Goal: Information Seeking & Learning: Learn about a topic

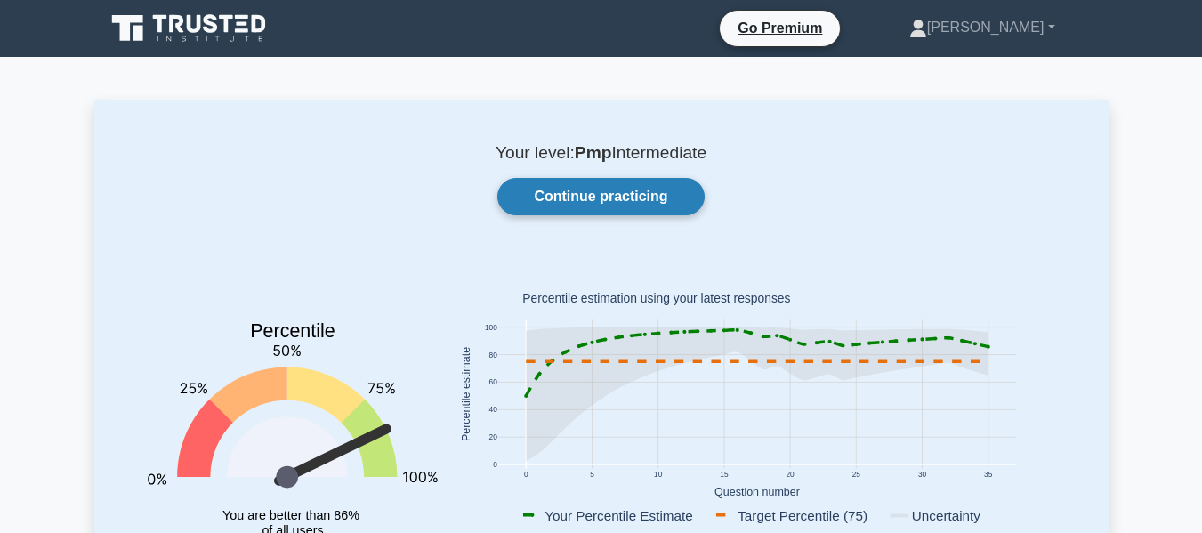
drag, startPoint x: 0, startPoint y: 0, endPoint x: 583, endPoint y: 212, distance: 620.1
click at [583, 212] on link "Continue practicing" at bounding box center [600, 196] width 206 height 37
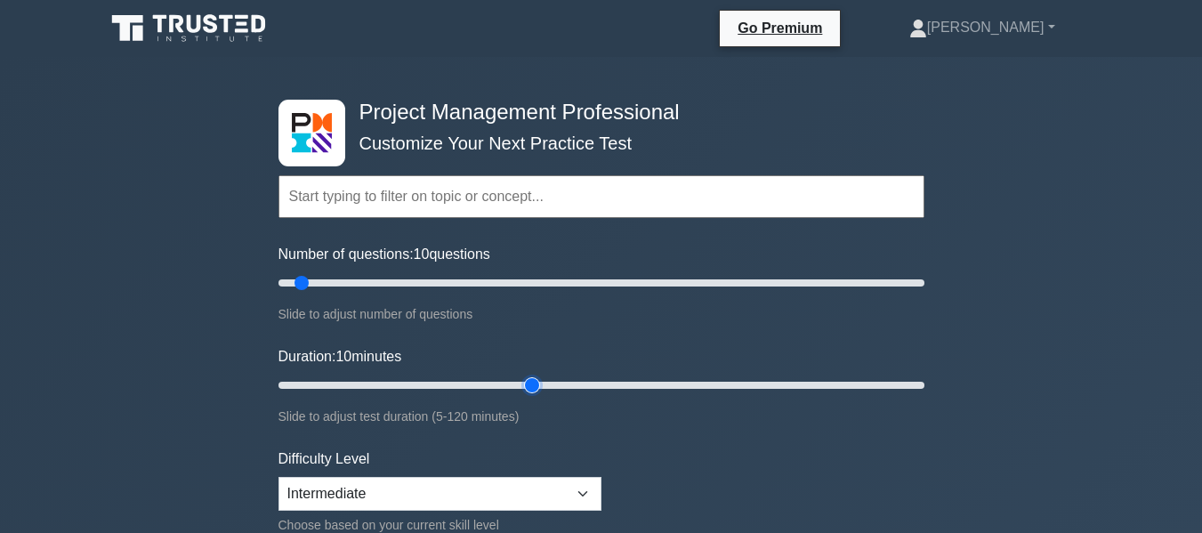
type input "50"
click at [545, 382] on input "Duration: 10 minutes" at bounding box center [602, 385] width 646 height 21
click at [545, 281] on input "Number of questions: 10 questions" at bounding box center [602, 282] width 646 height 21
click at [417, 283] on input "Number of questions: 45 questions" at bounding box center [602, 282] width 646 height 21
type input "20"
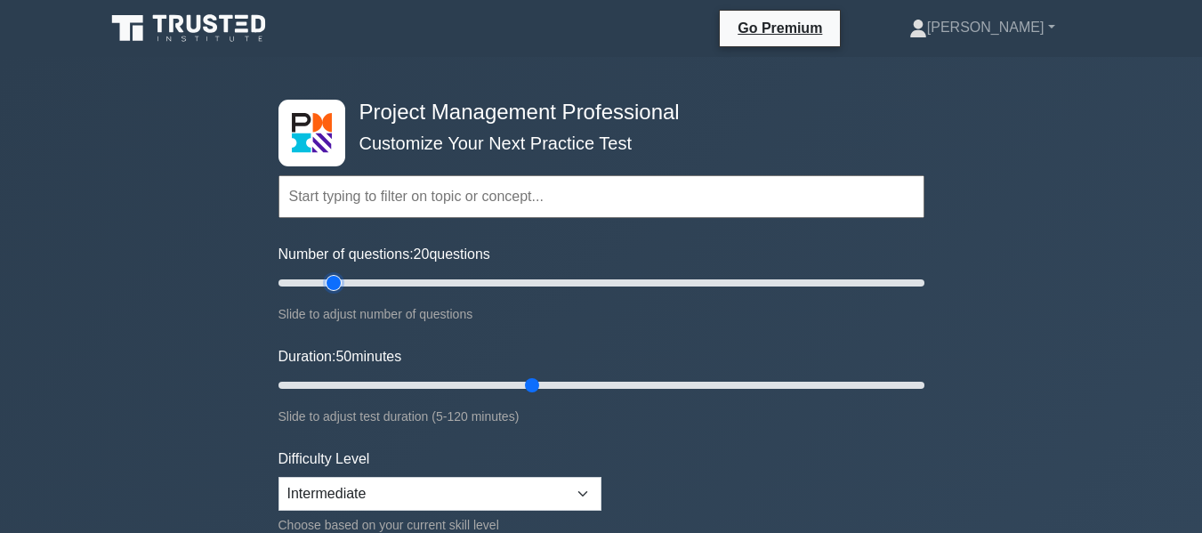
click at [331, 284] on input "Number of questions: 20 questions" at bounding box center [602, 282] width 646 height 21
click at [355, 385] on input "Duration: 20 minutes" at bounding box center [602, 385] width 646 height 21
type input "25"
click at [394, 385] on input "Duration: 25 minutes" at bounding box center [602, 385] width 646 height 21
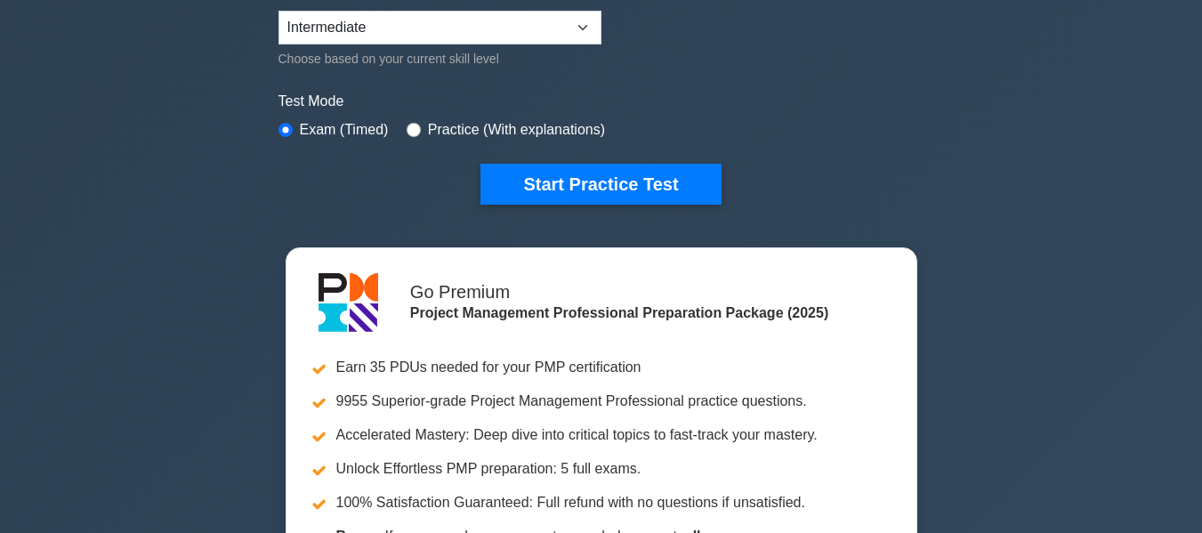
scroll to position [382, 0]
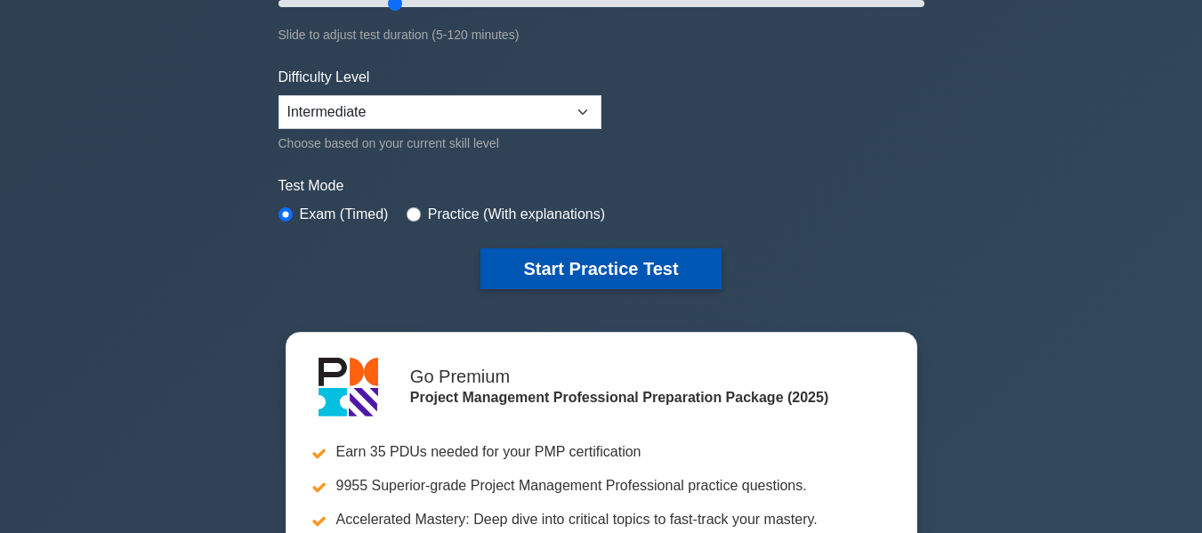
click at [538, 272] on button "Start Practice Test" at bounding box center [601, 268] width 240 height 41
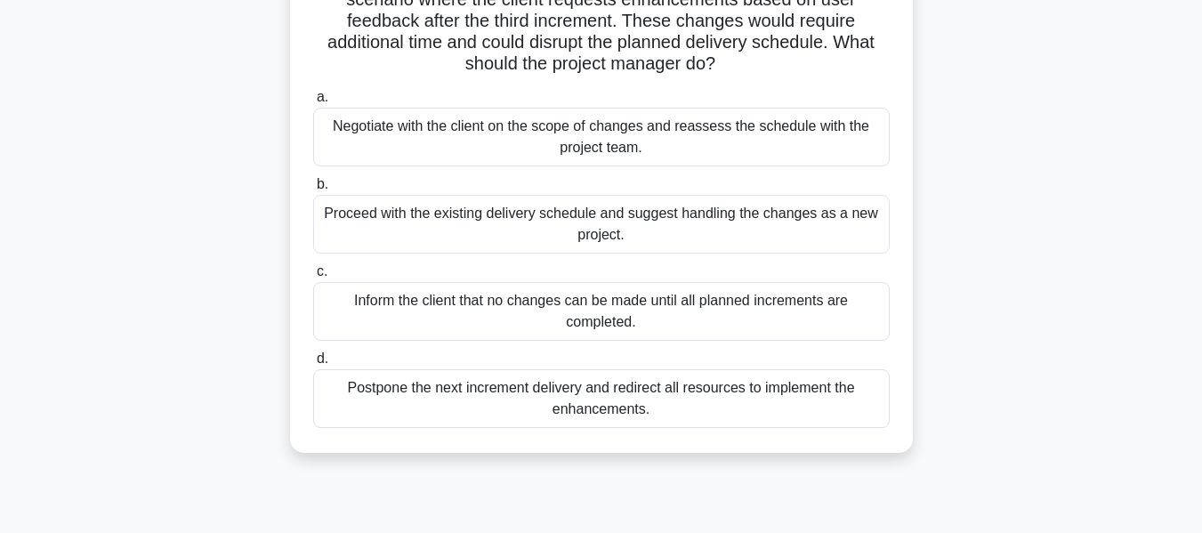
scroll to position [169, 0]
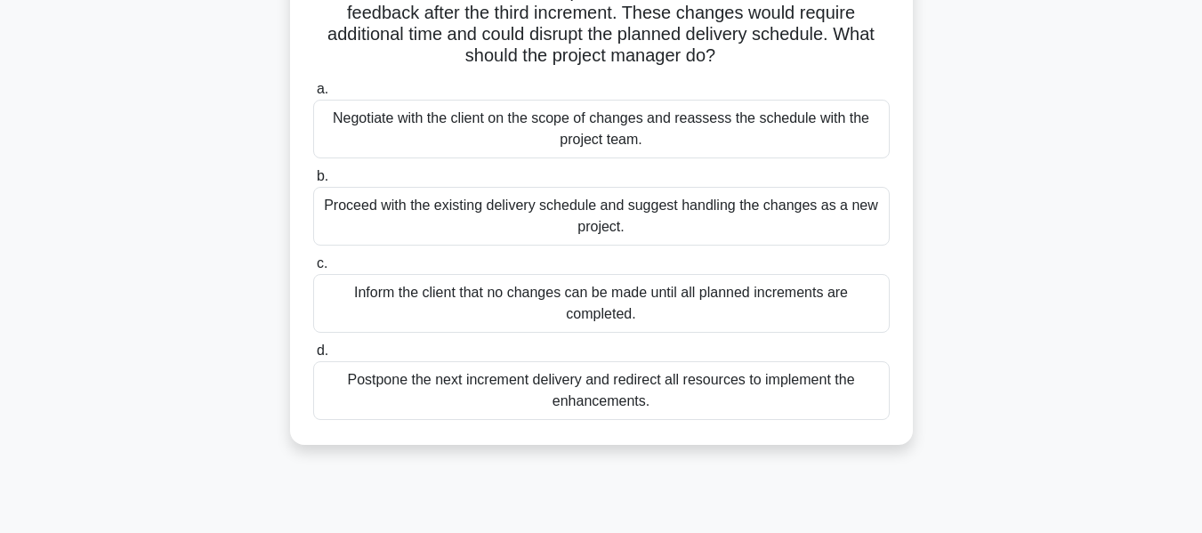
click at [766, 127] on div "Negotiate with the client on the scope of changes and reassess the schedule wit…" at bounding box center [601, 129] width 577 height 59
click at [313, 95] on input "a. Negotiate with the client on the scope of changes and reassess the schedule …" at bounding box center [313, 90] width 0 height 12
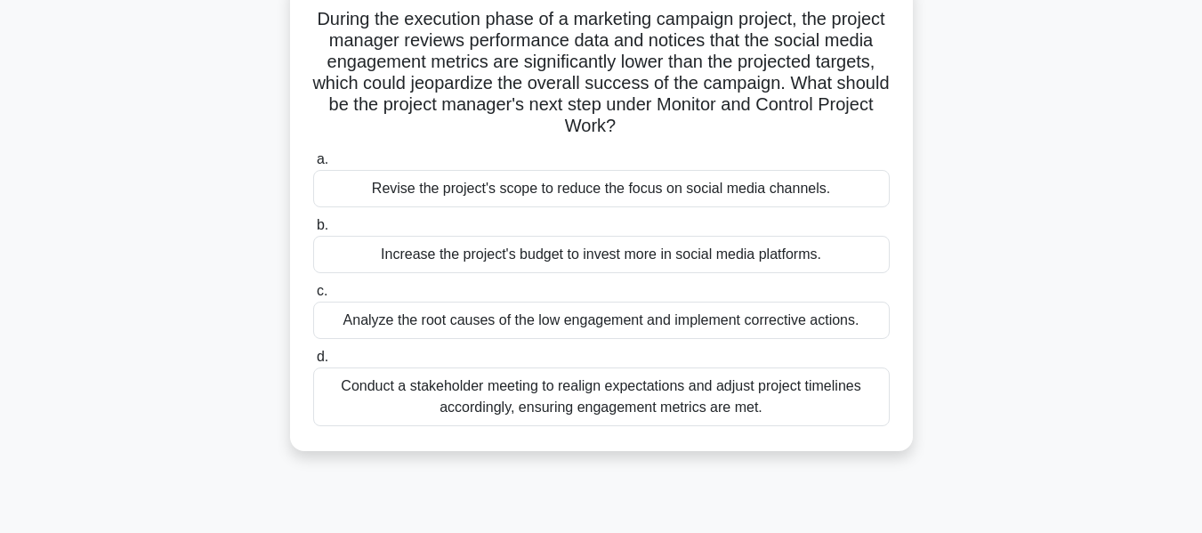
scroll to position [128, 0]
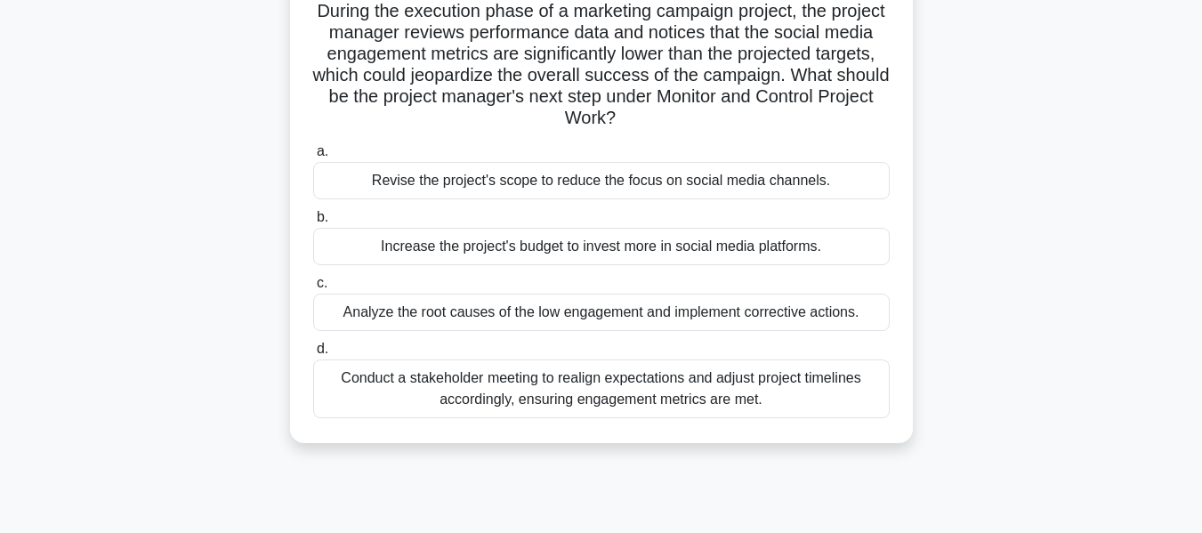
click at [740, 319] on div "Analyze the root causes of the low engagement and implement corrective actions." at bounding box center [601, 312] width 577 height 37
click at [313, 289] on input "c. Analyze the root causes of the low engagement and implement corrective actio…" at bounding box center [313, 284] width 0 height 12
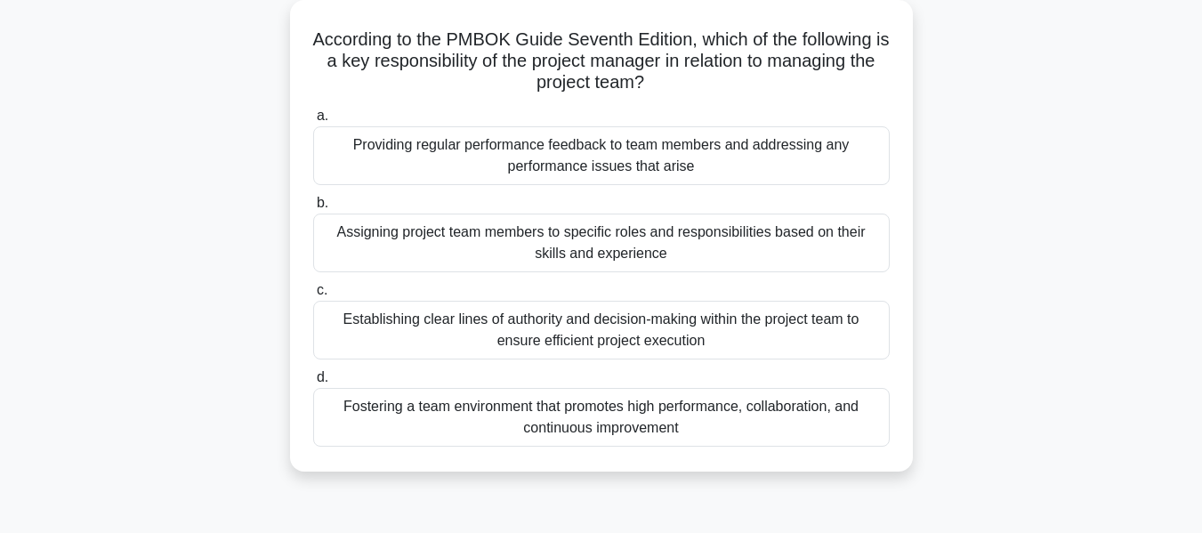
scroll to position [109, 0]
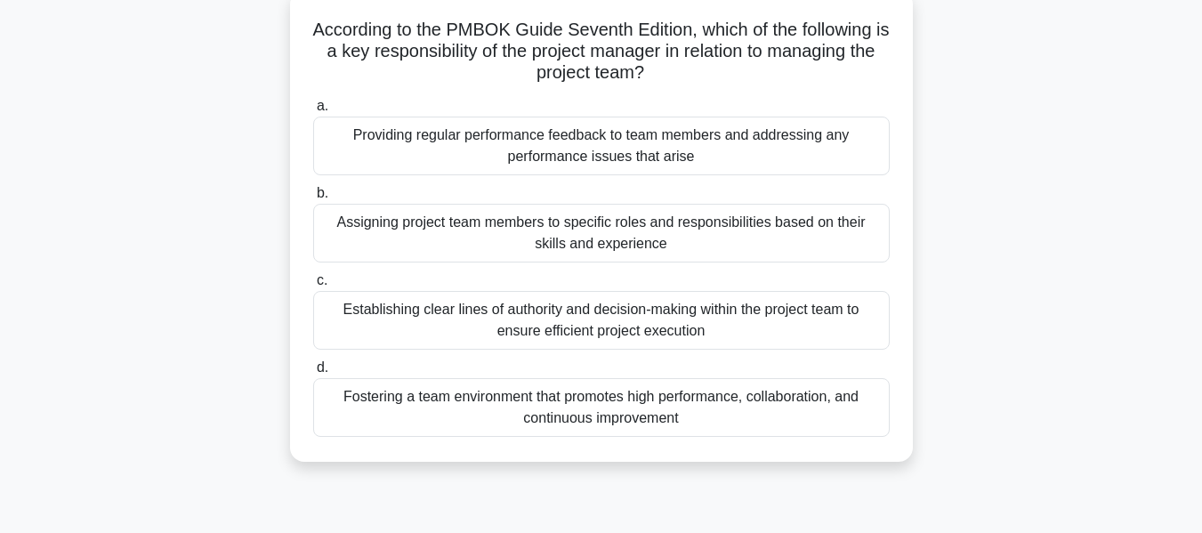
click at [735, 403] on div "Fostering a team environment that promotes high performance, collaboration, and…" at bounding box center [601, 407] width 577 height 59
click at [313, 374] on input "d. Fostering a team environment that promotes high performance, collaboration, …" at bounding box center [313, 368] width 0 height 12
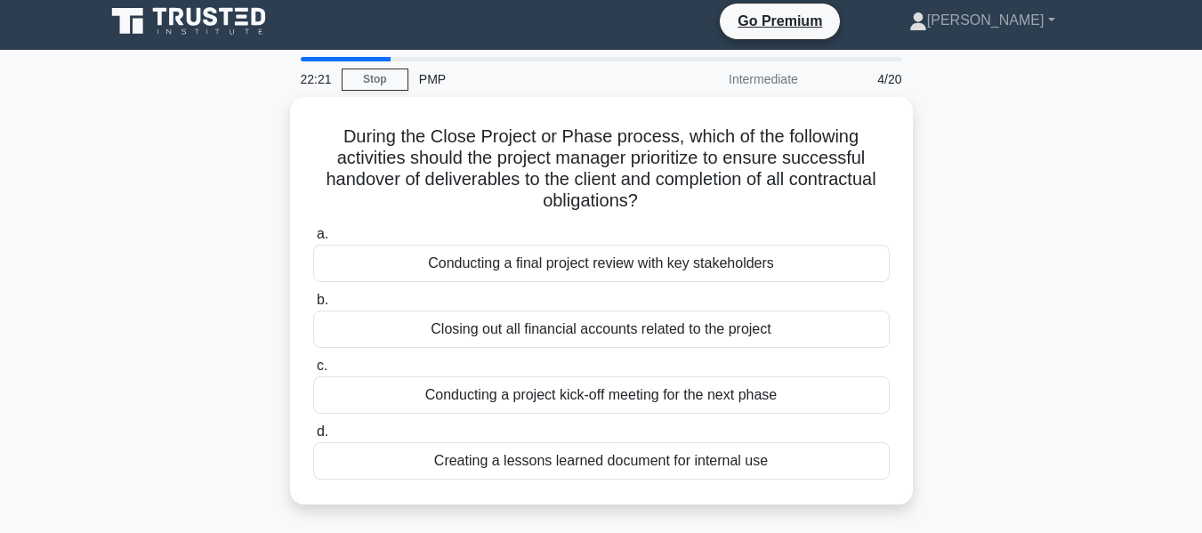
scroll to position [0, 0]
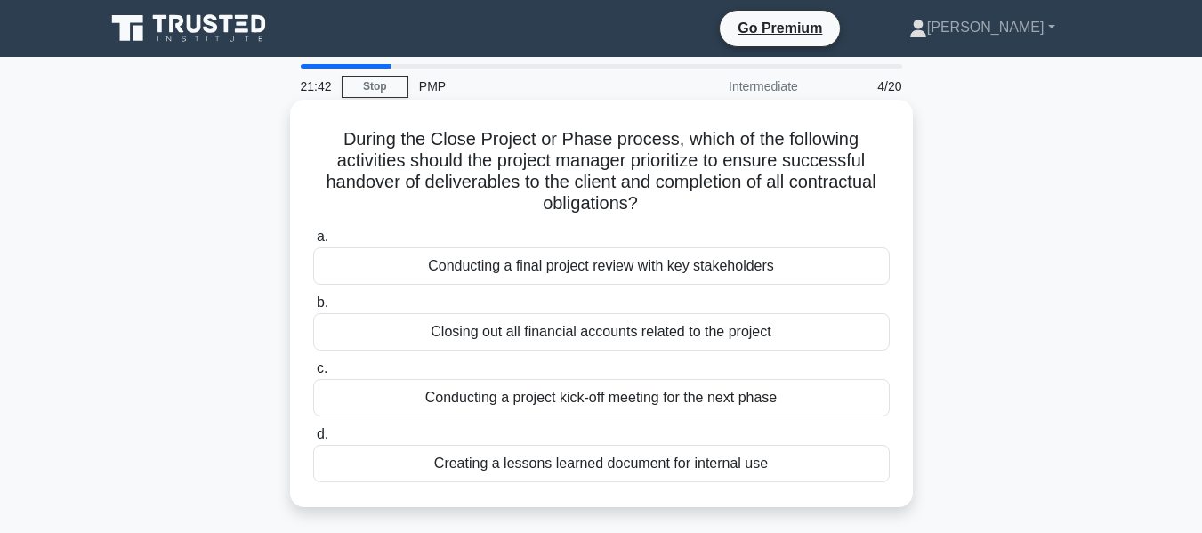
click at [618, 277] on div "Conducting a final project review with key stakeholders" at bounding box center [601, 265] width 577 height 37
click at [313, 243] on input "a. Conducting a final project review with key stakeholders" at bounding box center [313, 237] width 0 height 12
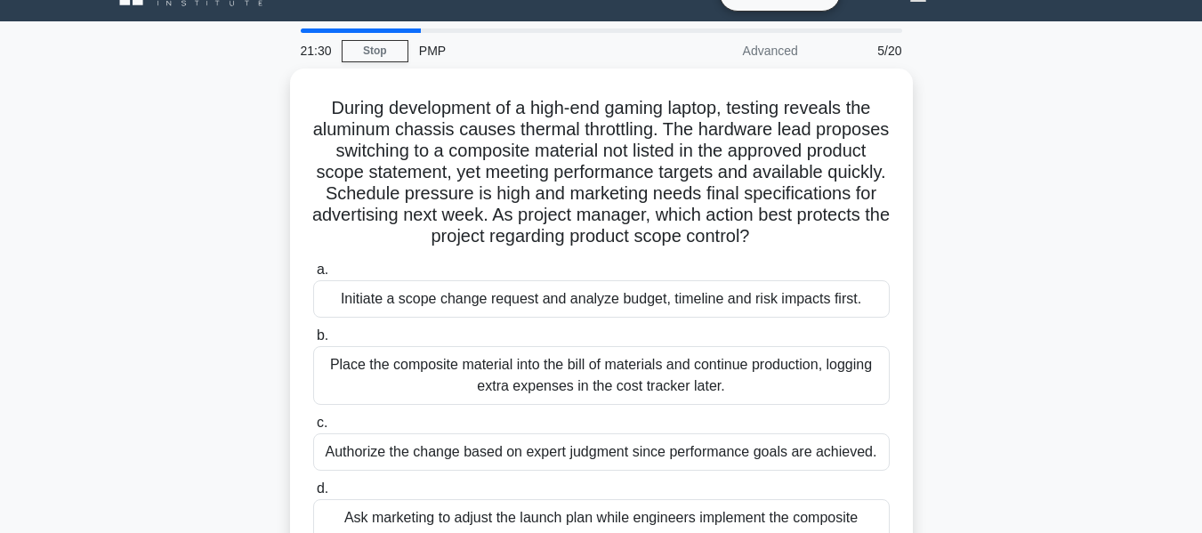
scroll to position [71, 0]
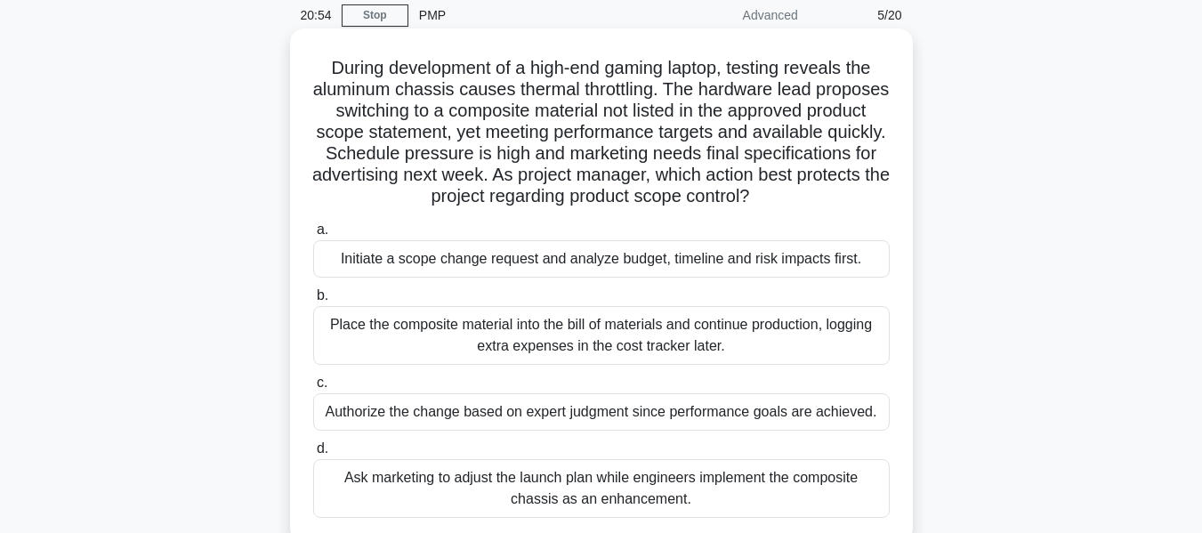
click at [588, 267] on div "Initiate a scope change request and analyze budget, timeline and risk impacts f…" at bounding box center [601, 258] width 577 height 37
click at [313, 236] on input "a. Initiate a scope change request and analyze budget, timeline and risk impact…" at bounding box center [313, 230] width 0 height 12
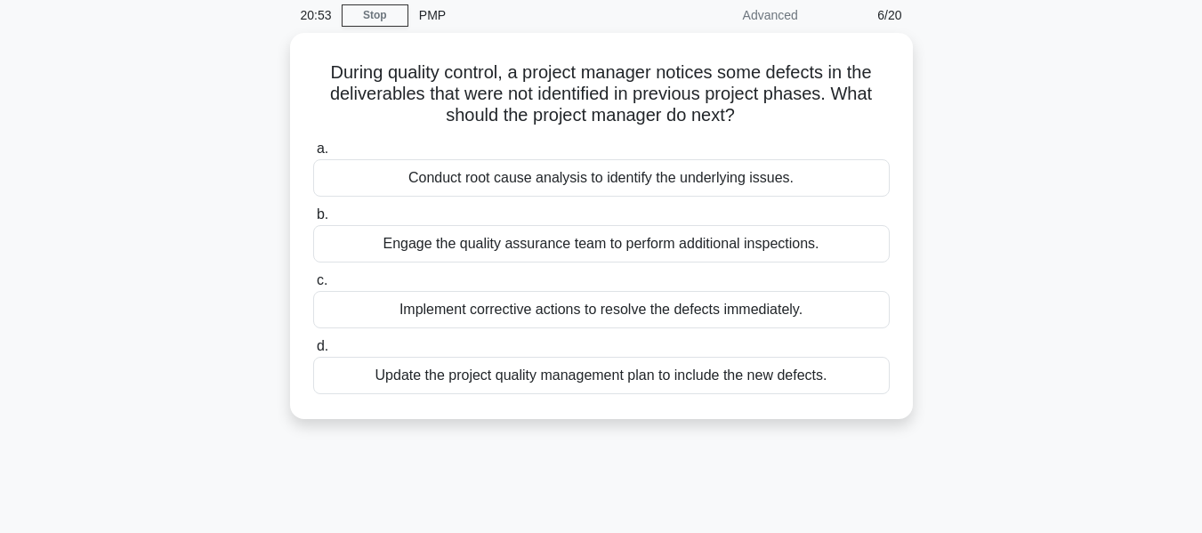
scroll to position [0, 0]
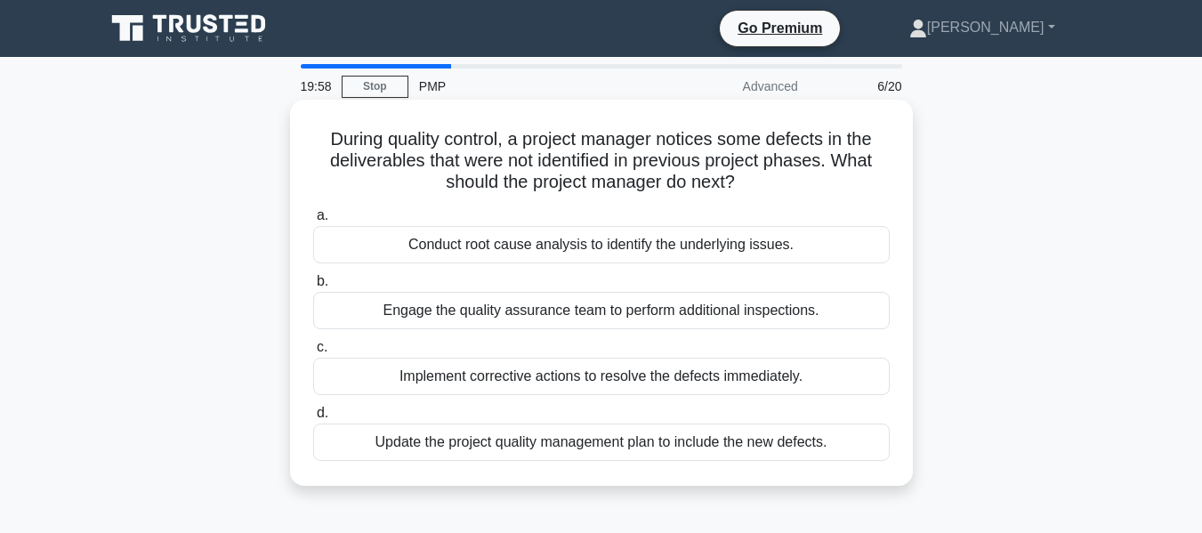
click at [539, 260] on div "Conduct root cause analysis to identify the underlying issues." at bounding box center [601, 244] width 577 height 37
click at [313, 222] on input "a. Conduct root cause analysis to identify the underlying issues." at bounding box center [313, 216] width 0 height 12
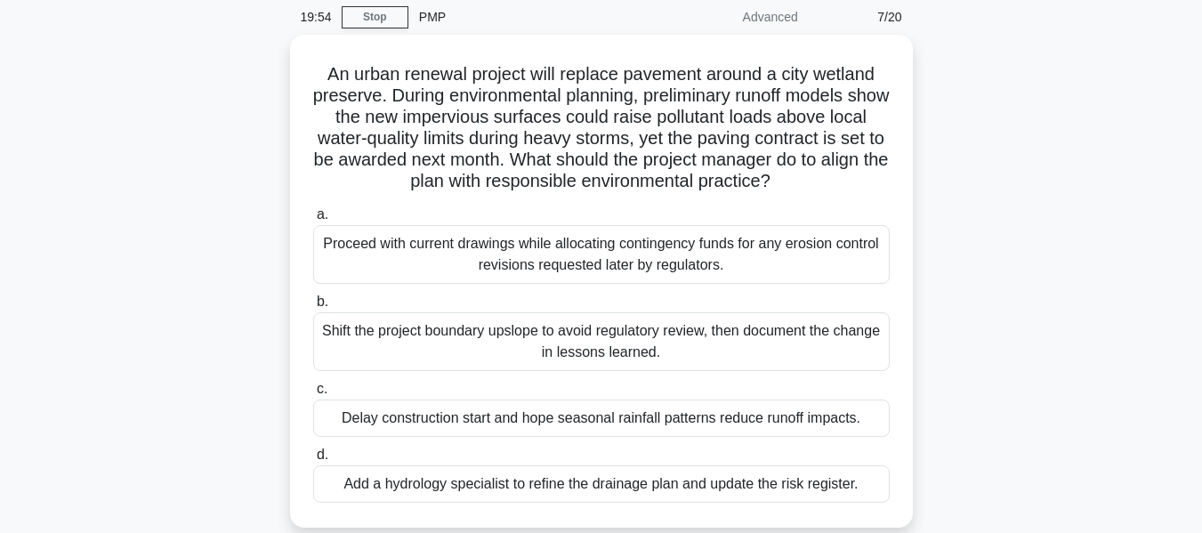
scroll to position [71, 0]
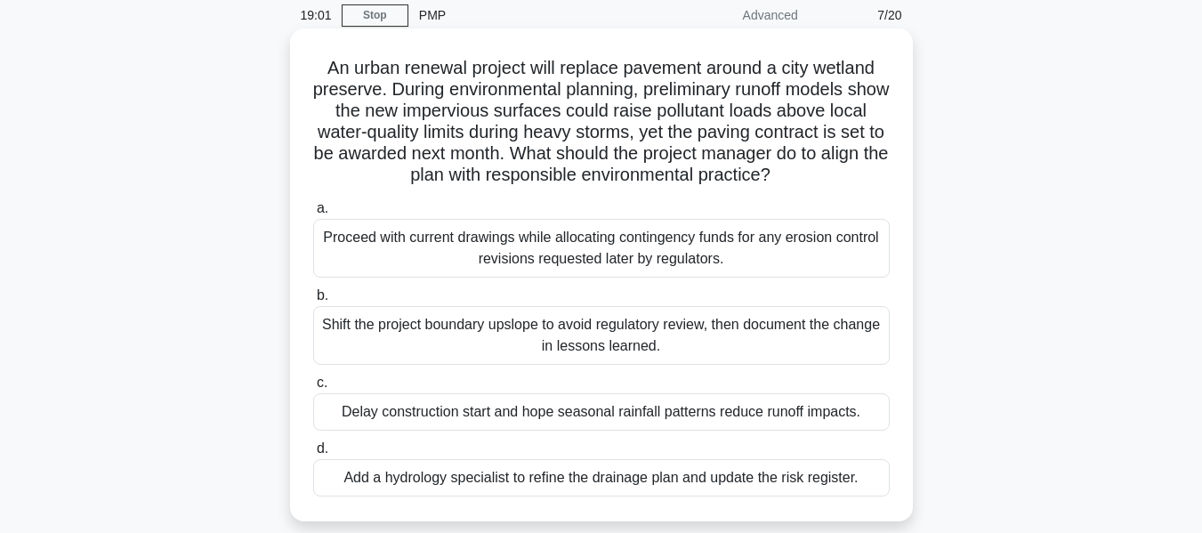
click at [492, 483] on div "Add a hydrology specialist to refine the drainage plan and update the risk regi…" at bounding box center [601, 477] width 577 height 37
click at [313, 455] on input "d. Add a hydrology specialist to refine the drainage plan and update the risk r…" at bounding box center [313, 449] width 0 height 12
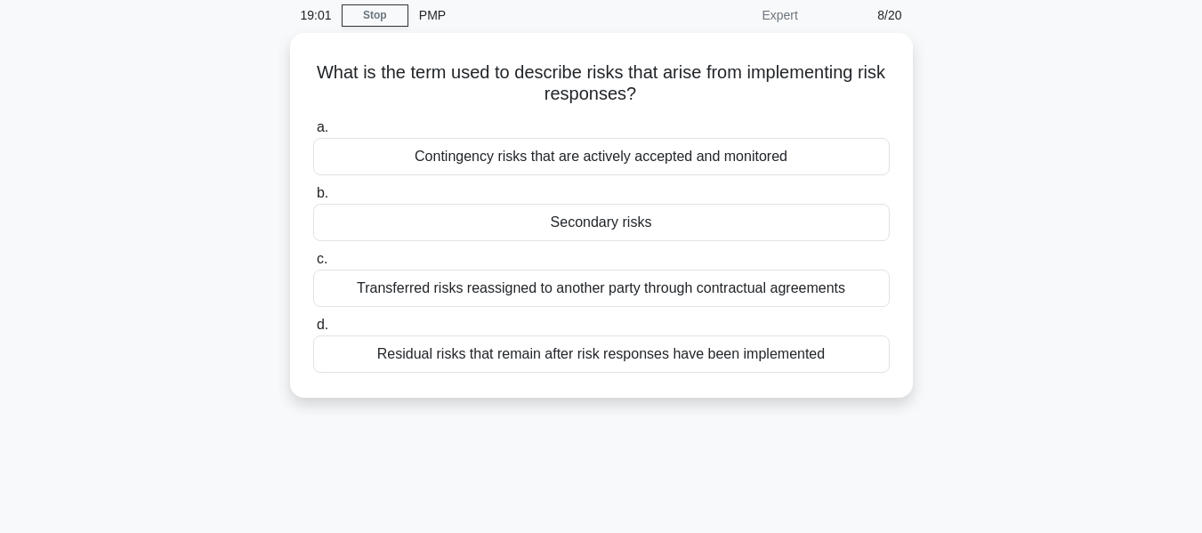
scroll to position [0, 0]
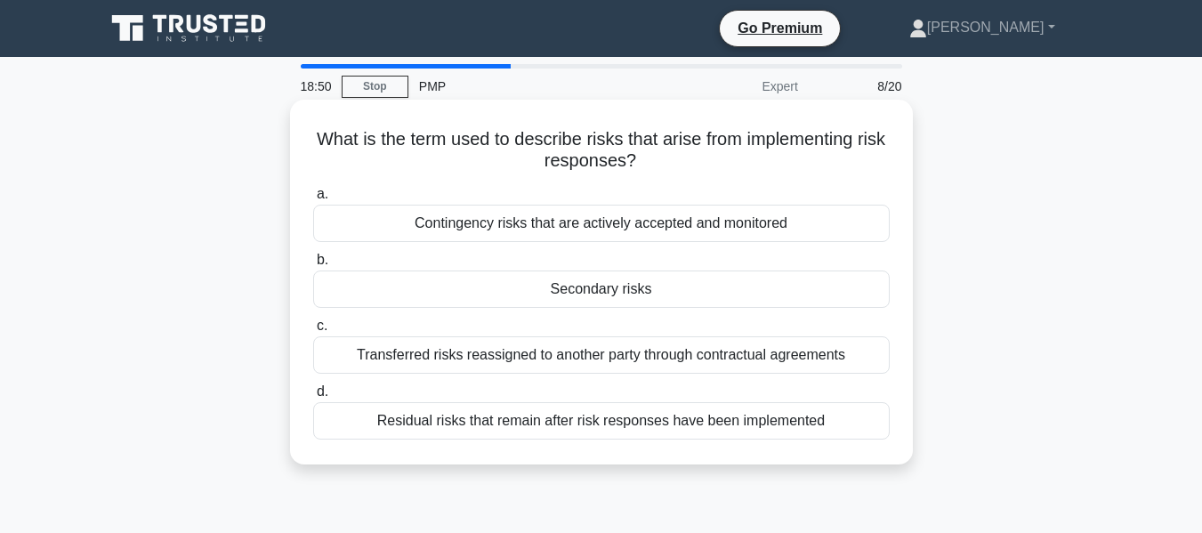
click at [559, 299] on div "Secondary risks" at bounding box center [601, 289] width 577 height 37
click at [313, 266] on input "b. Secondary risks" at bounding box center [313, 260] width 0 height 12
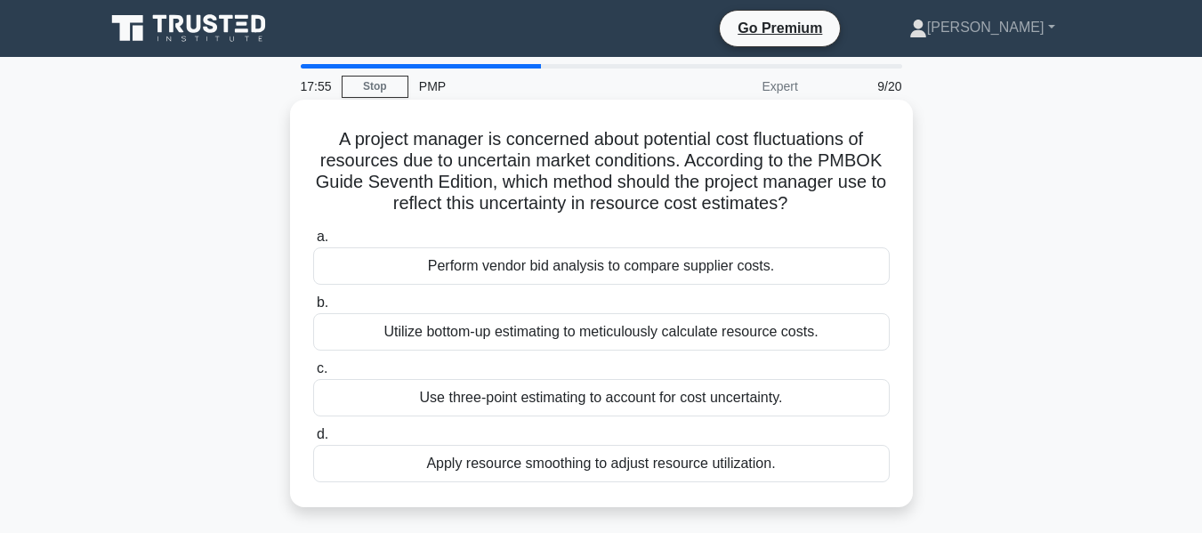
click at [489, 335] on div "Utilize bottom-up estimating to meticulously calculate resource costs." at bounding box center [601, 331] width 577 height 37
click at [313, 309] on input "b. Utilize bottom-up estimating to meticulously calculate resource costs." at bounding box center [313, 303] width 0 height 12
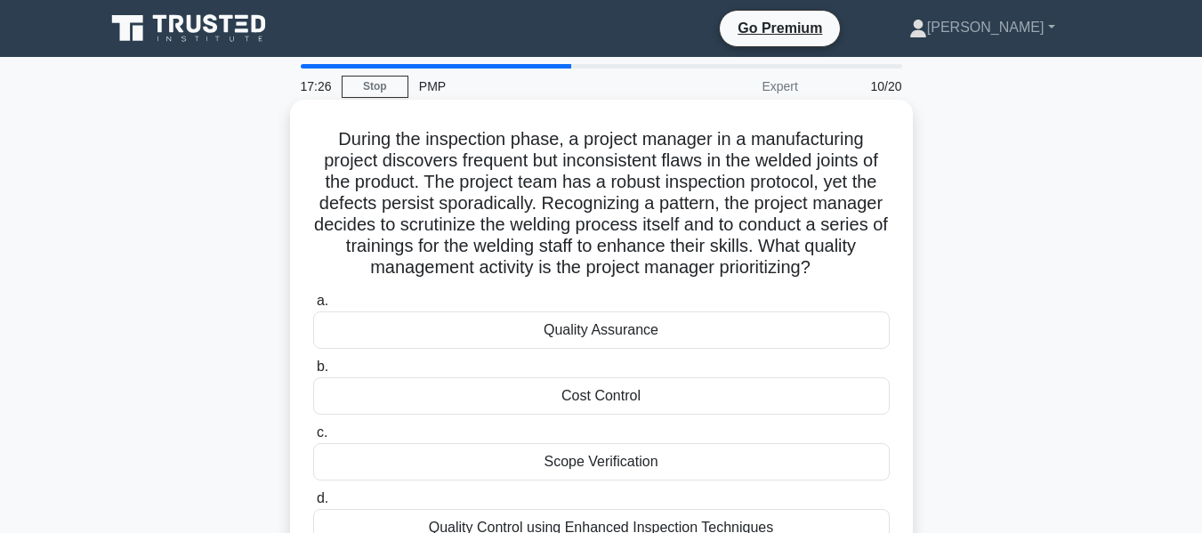
click at [575, 276] on h5 "During the inspection phase, a project manager in a manufacturing project disco…" at bounding box center [601, 203] width 580 height 151
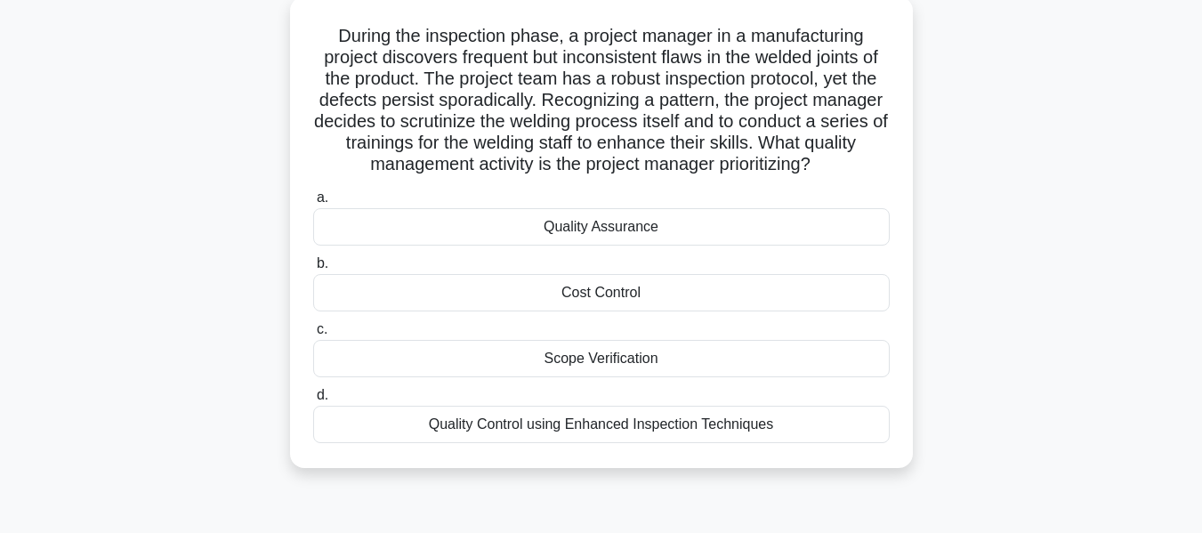
scroll to position [107, 0]
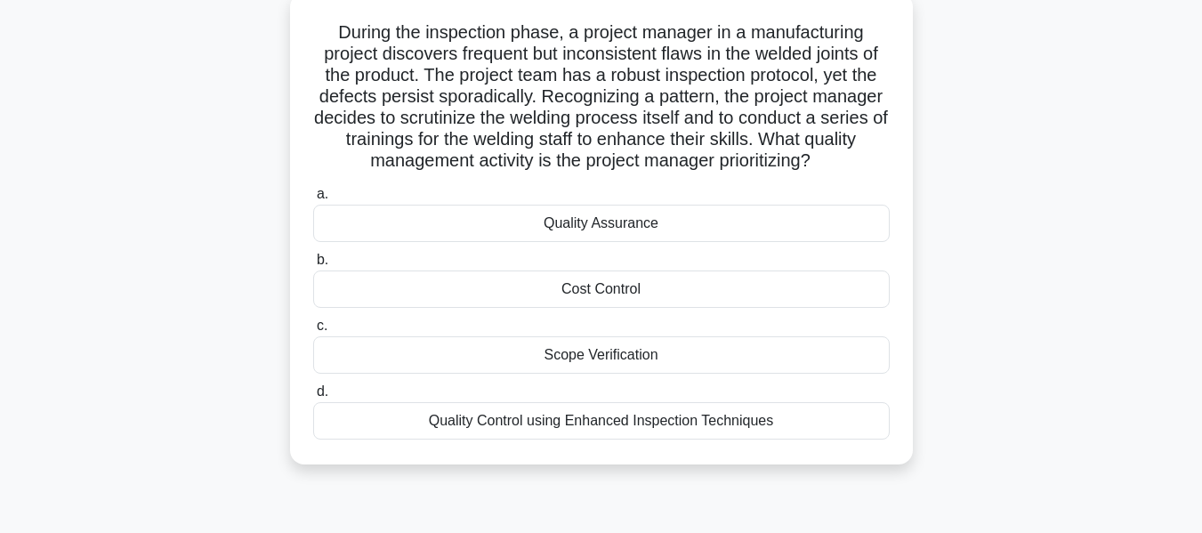
click at [583, 222] on div "Quality Assurance" at bounding box center [601, 223] width 577 height 37
click at [313, 200] on input "a. Quality Assurance" at bounding box center [313, 195] width 0 height 12
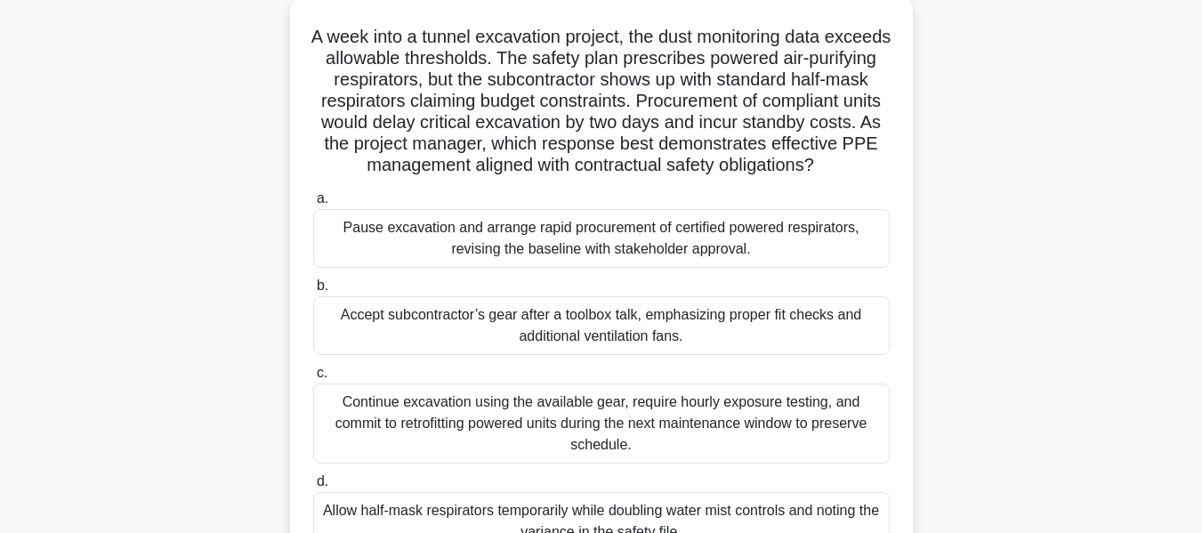
scroll to position [0, 0]
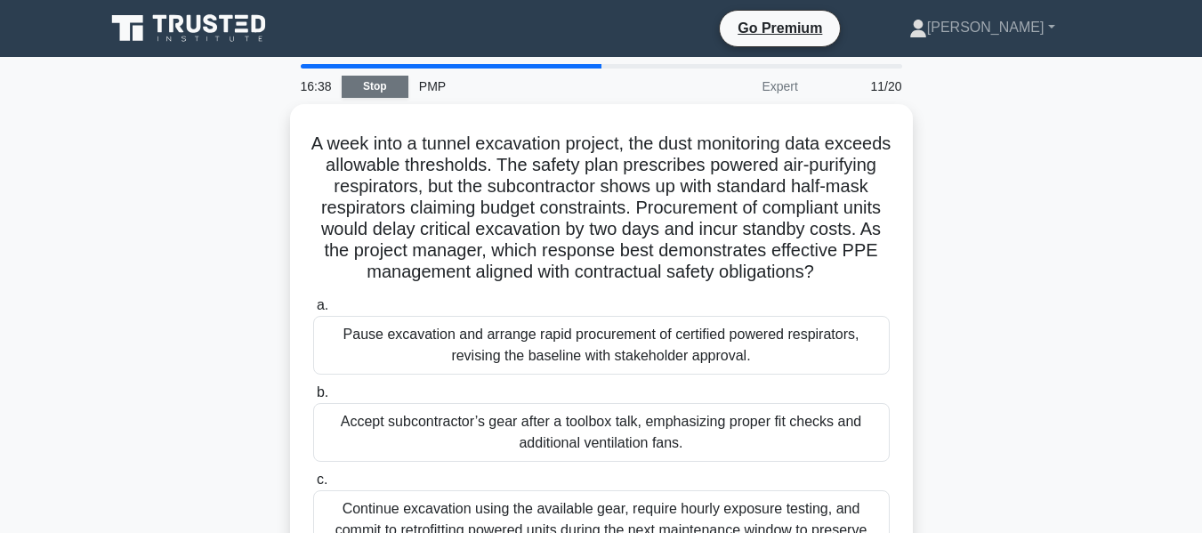
click at [370, 77] on link "Stop" at bounding box center [375, 87] width 67 height 22
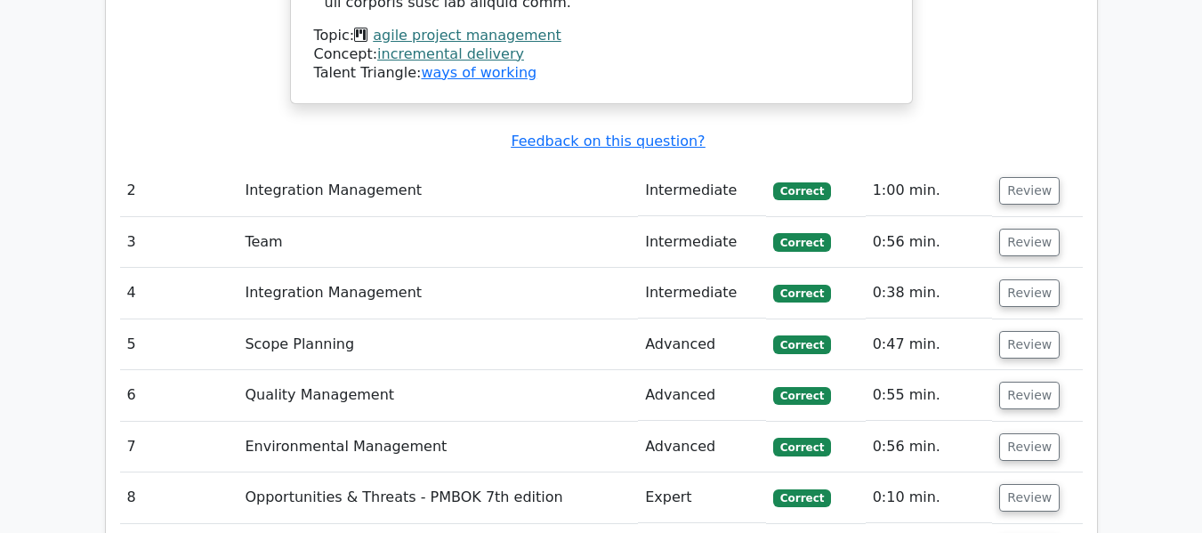
scroll to position [2821, 0]
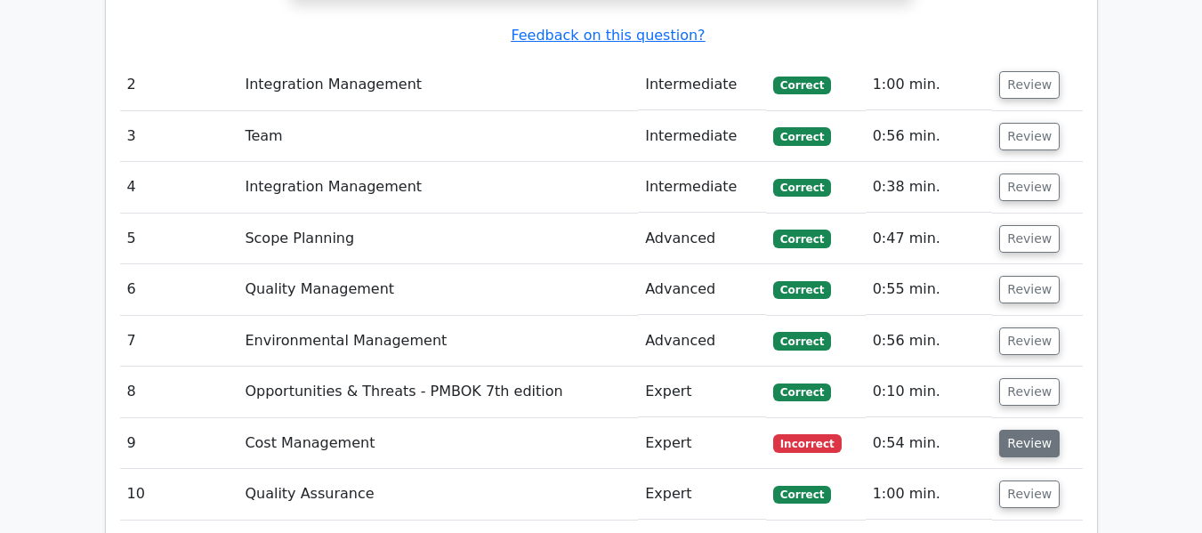
click at [1024, 430] on button "Review" at bounding box center [1029, 444] width 61 height 28
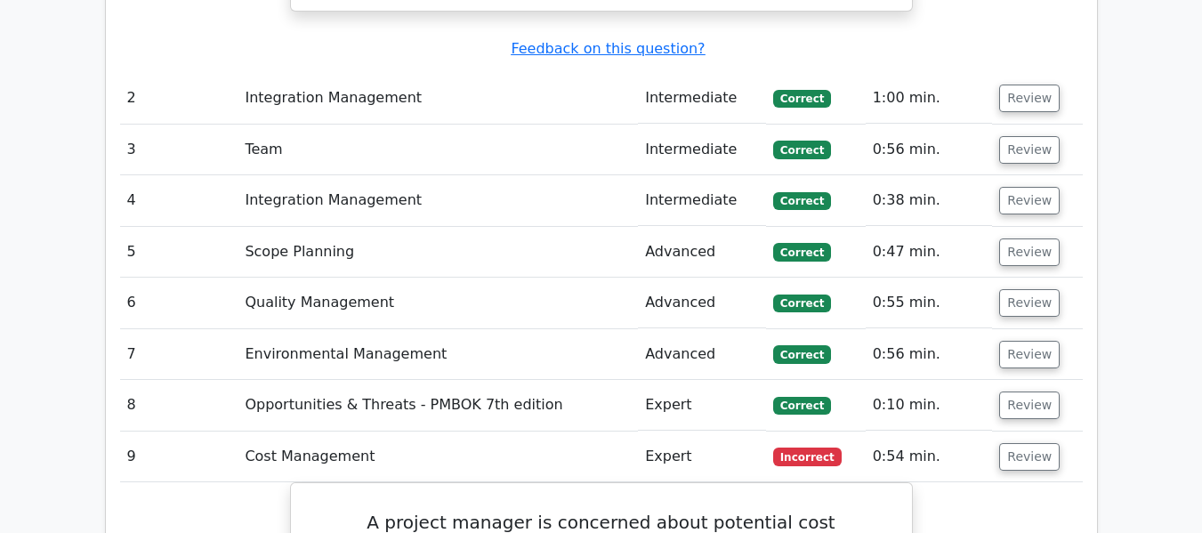
scroll to position [2680, 0]
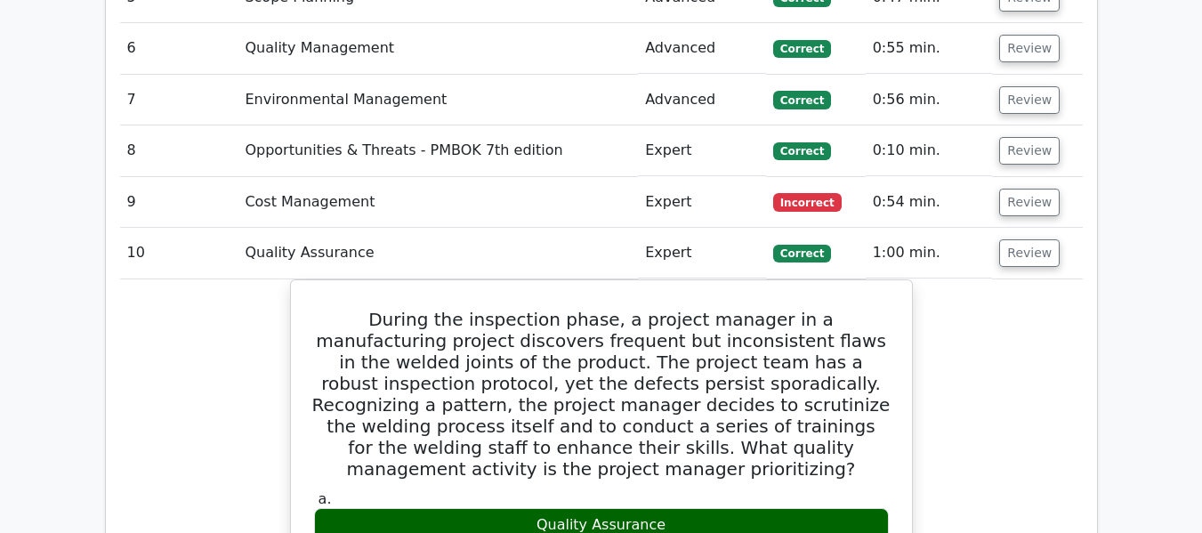
scroll to position [3075, 0]
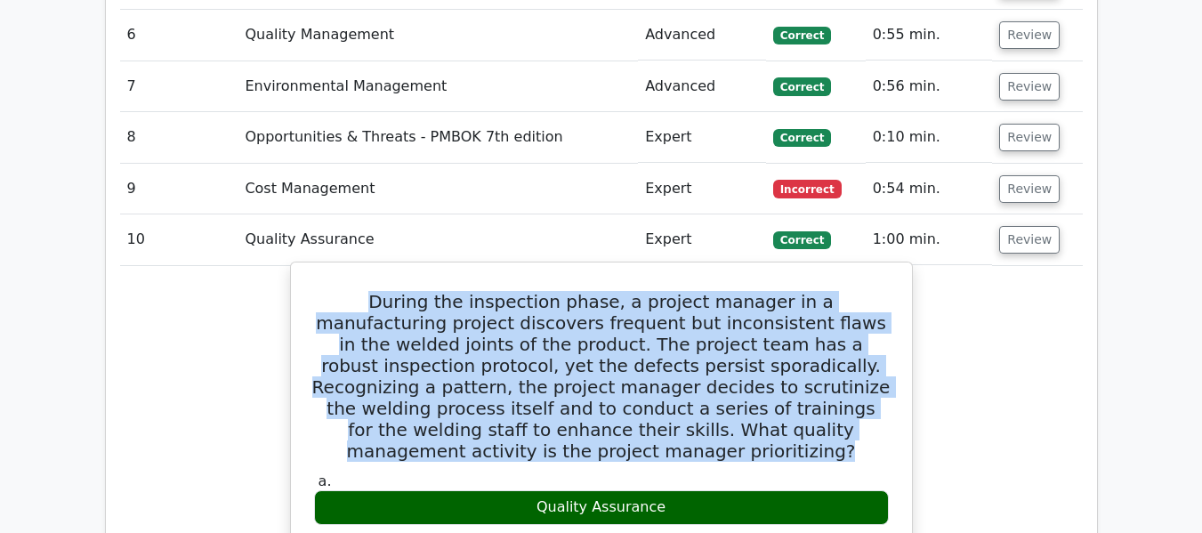
drag, startPoint x: 836, startPoint y: 252, endPoint x: 328, endPoint y: 119, distance: 525.1
click at [328, 291] on h5 "During the inspection phase, a project manager in a manufacturing project disco…" at bounding box center [601, 376] width 578 height 171
copy h5 "During the inspection phase, a project manager in a manufacturing project disco…"
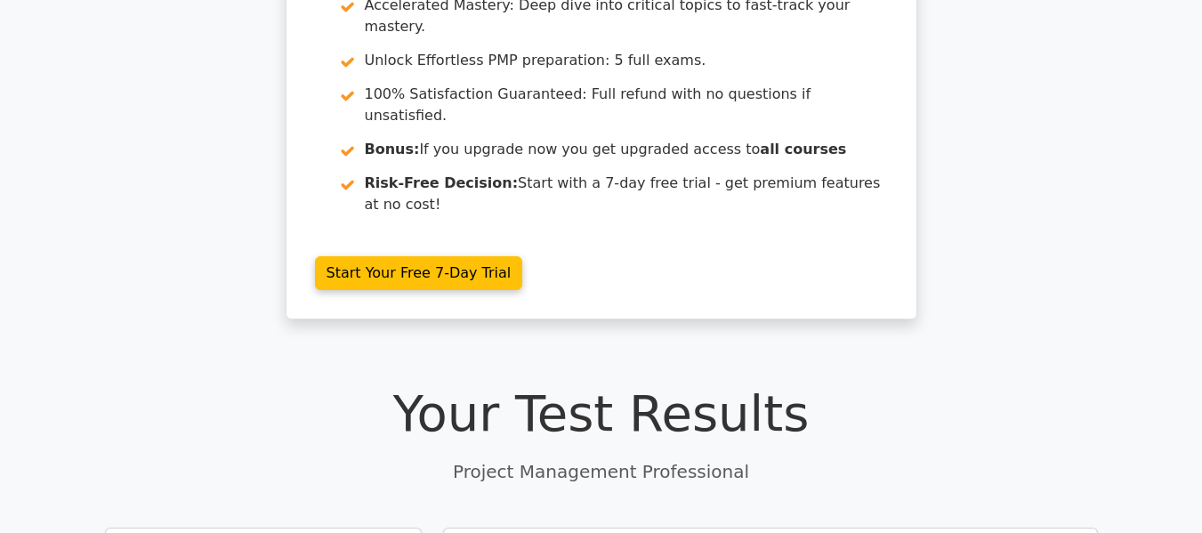
scroll to position [0, 0]
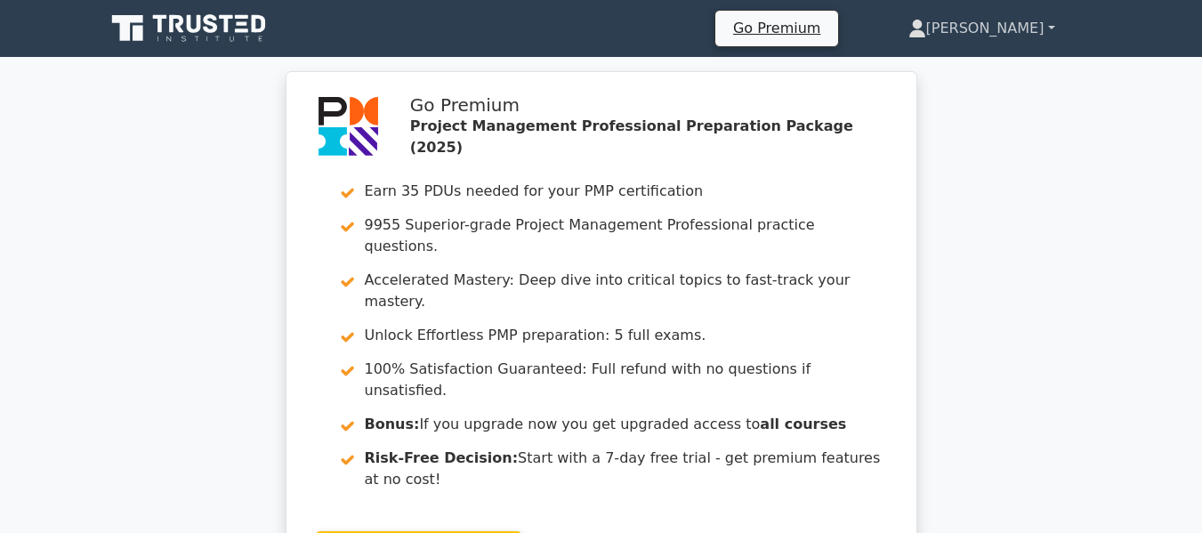
click at [1025, 29] on link "[PERSON_NAME]" at bounding box center [982, 29] width 232 height 36
click at [960, 72] on link "Profile" at bounding box center [937, 70] width 141 height 28
